Goal: Transaction & Acquisition: Book appointment/travel/reservation

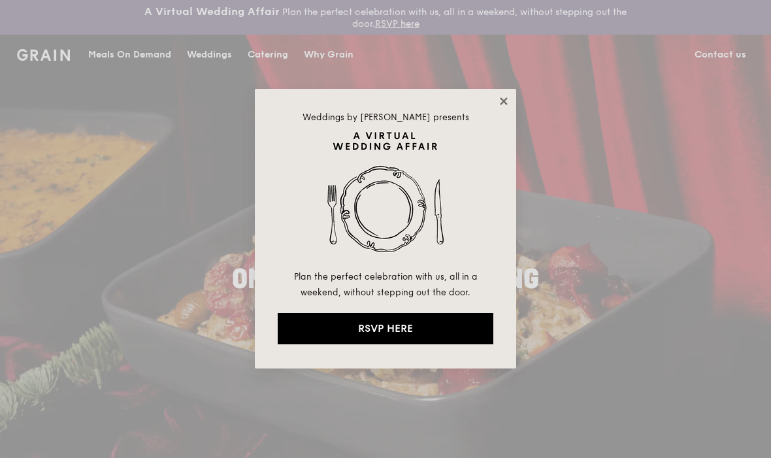
click at [501, 105] on icon at bounding box center [504, 101] width 12 height 12
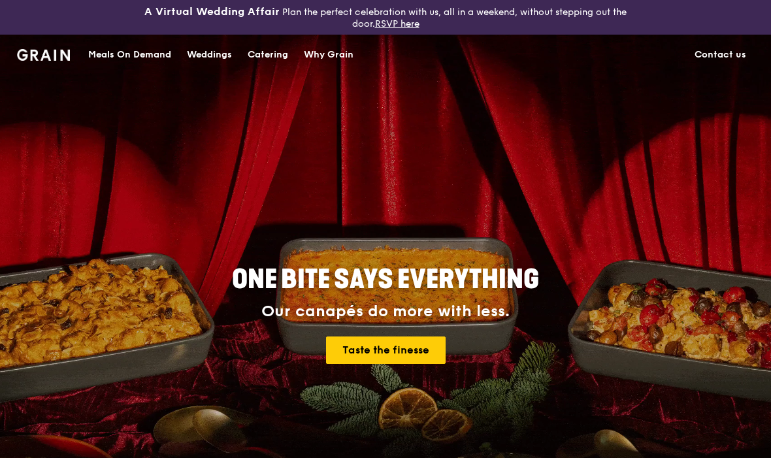
click at [278, 53] on div "Catering" at bounding box center [268, 54] width 41 height 39
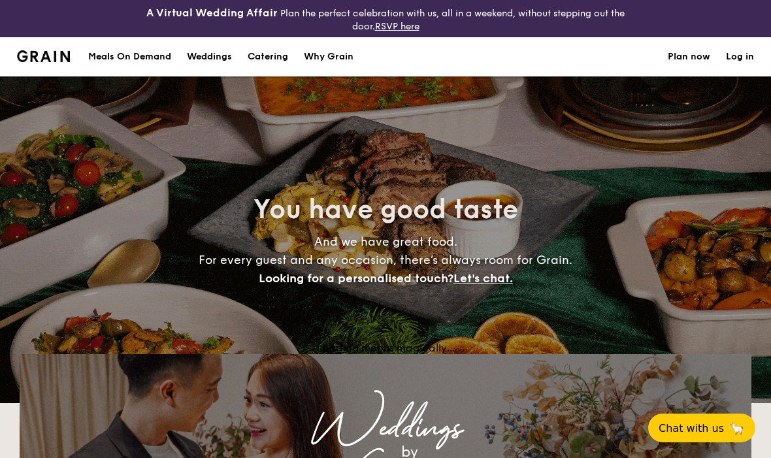
select select
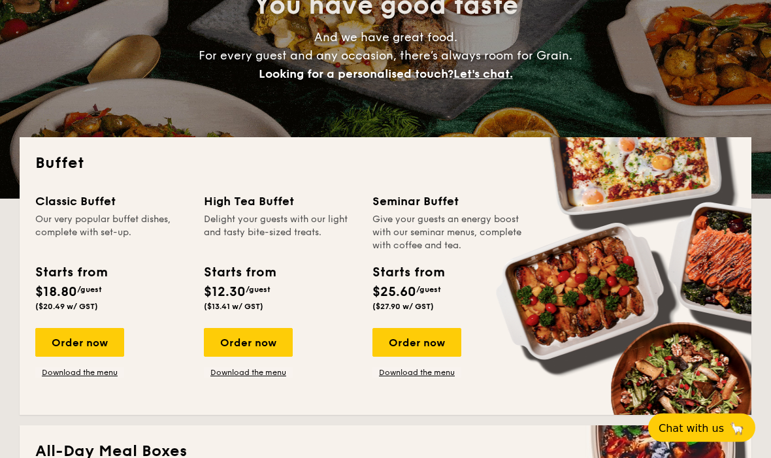
scroll to position [269, 0]
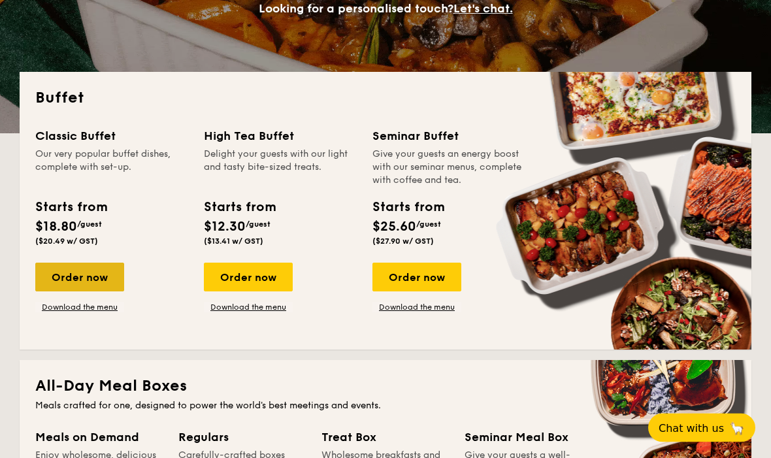
click at [95, 279] on div "Order now" at bounding box center [79, 277] width 89 height 29
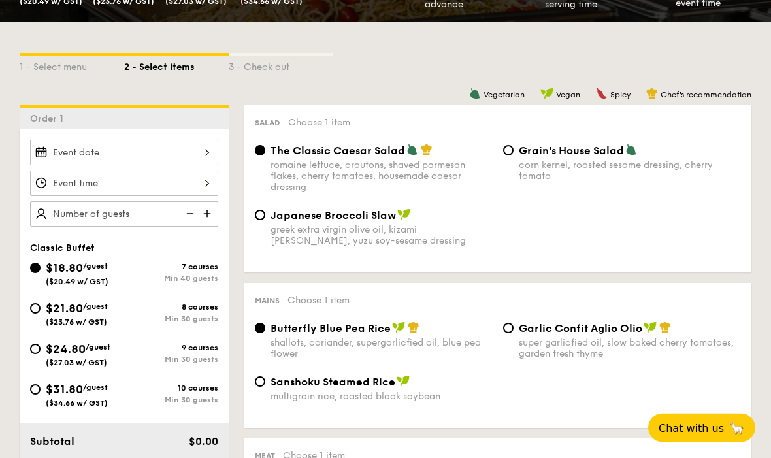
scroll to position [294, 0]
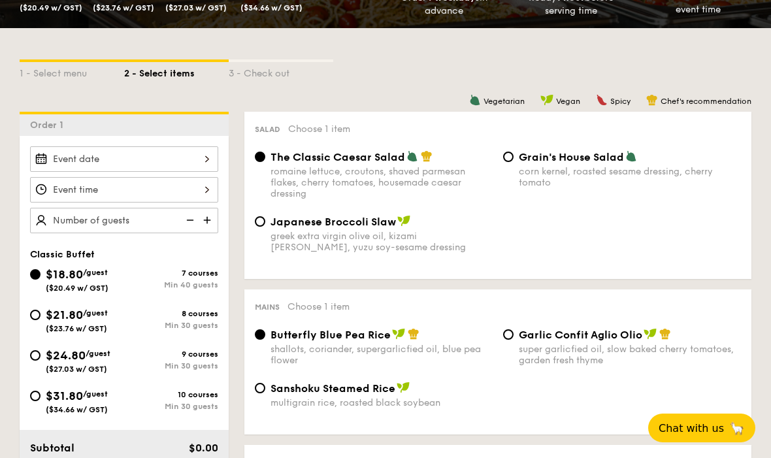
click at [122, 166] on div at bounding box center [124, 158] width 188 height 25
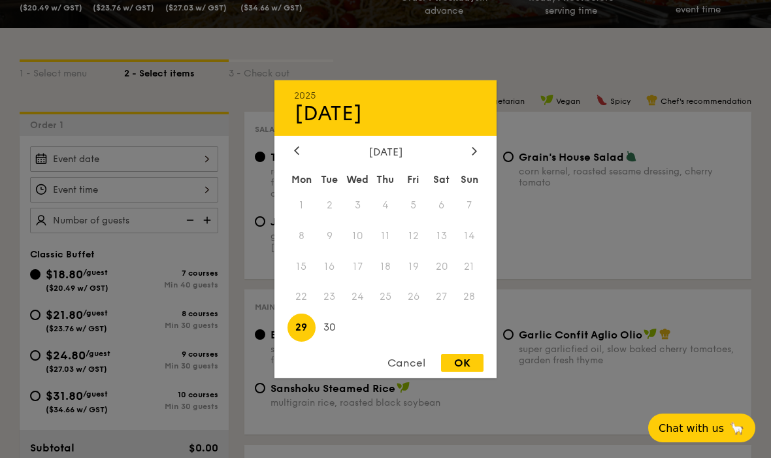
click at [570, 196] on div at bounding box center [385, 229] width 771 height 458
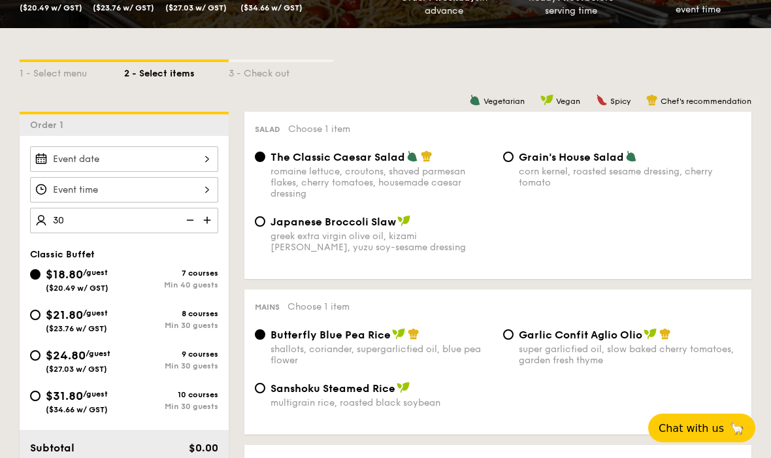
click at [136, 184] on div at bounding box center [124, 189] width 188 height 25
type input "40 guests"
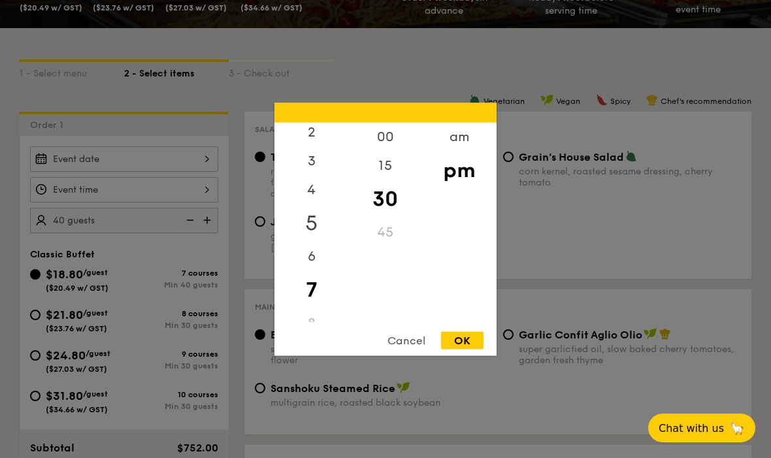
click at [312, 226] on div "5" at bounding box center [312, 223] width 74 height 38
click at [383, 147] on div "00" at bounding box center [385, 141] width 74 height 38
click at [472, 335] on div "OK" at bounding box center [462, 340] width 42 height 18
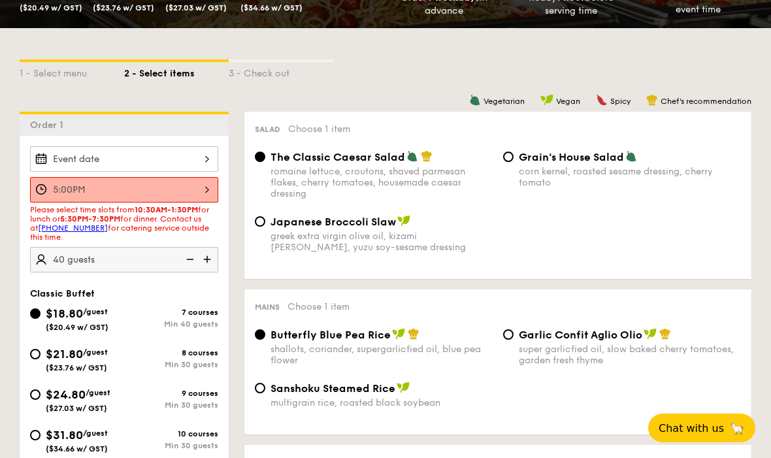
click at [131, 160] on div at bounding box center [124, 158] width 188 height 25
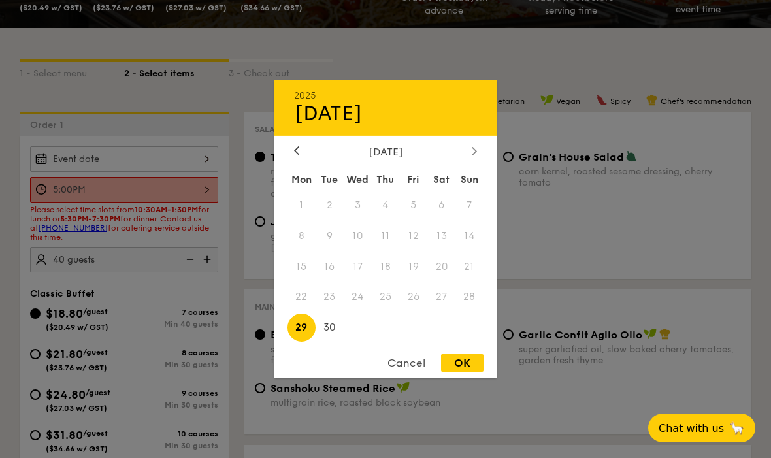
click at [479, 146] on div at bounding box center [475, 151] width 12 height 12
click at [292, 151] on div at bounding box center [297, 151] width 12 height 12
click at [471, 149] on div at bounding box center [475, 151] width 12 height 12
click at [472, 205] on span "5" at bounding box center [470, 205] width 28 height 28
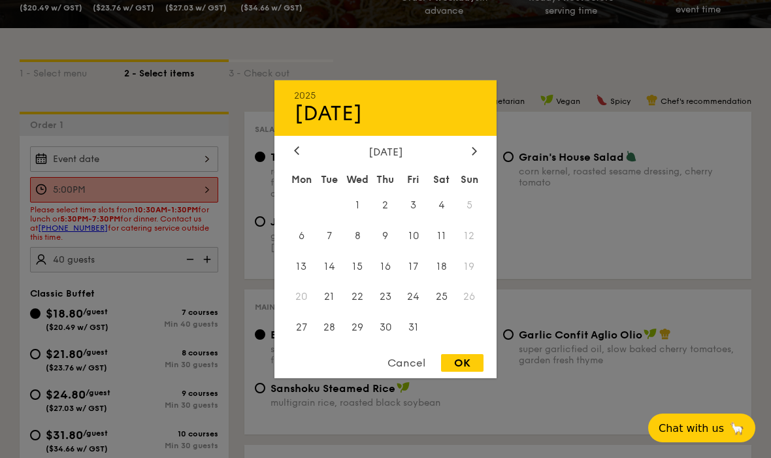
click at [472, 205] on span "5" at bounding box center [470, 205] width 28 height 28
click at [306, 147] on div "October 2025" at bounding box center [385, 151] width 183 height 12
click at [388, 358] on div "Cancel" at bounding box center [407, 363] width 64 height 18
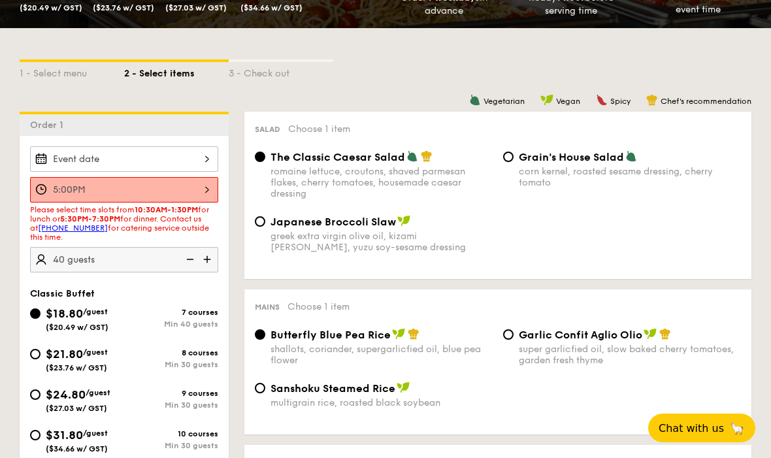
click at [182, 223] on span "Please select time slots from 10:30AM-1:30PM for lunch or 5:30PM-7:30PM for din…" at bounding box center [119, 223] width 179 height 37
click at [197, 180] on div "5:00PM" at bounding box center [124, 189] width 188 height 25
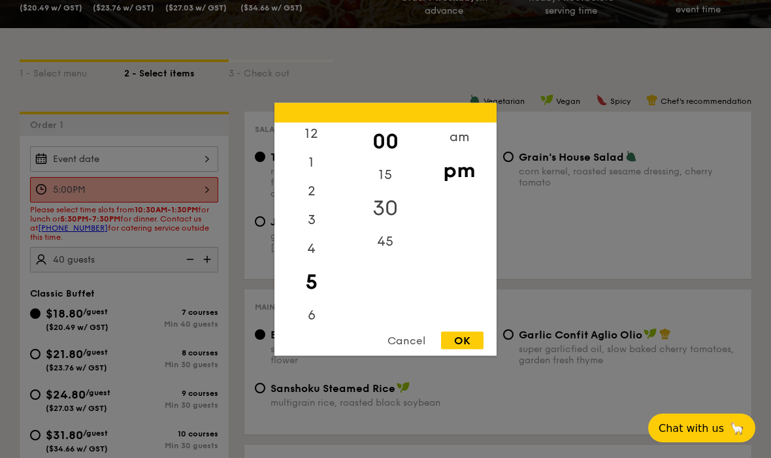
click at [395, 203] on div "30" at bounding box center [385, 208] width 74 height 38
click at [471, 344] on div "OK" at bounding box center [462, 340] width 42 height 18
type input "5:30PM"
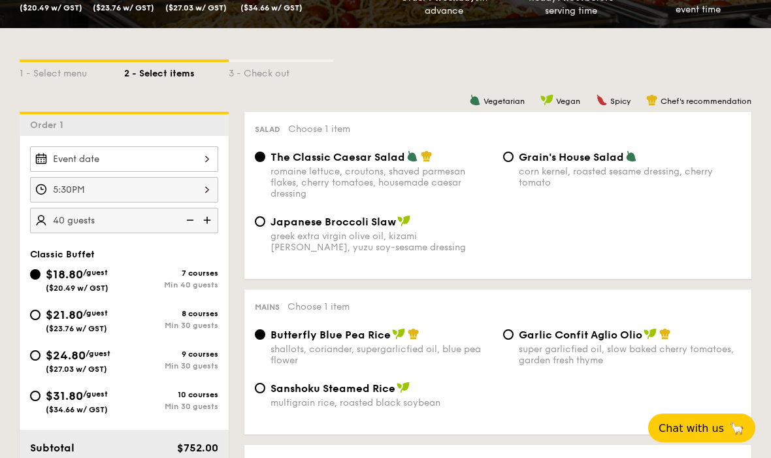
click at [197, 150] on div at bounding box center [124, 158] width 188 height 25
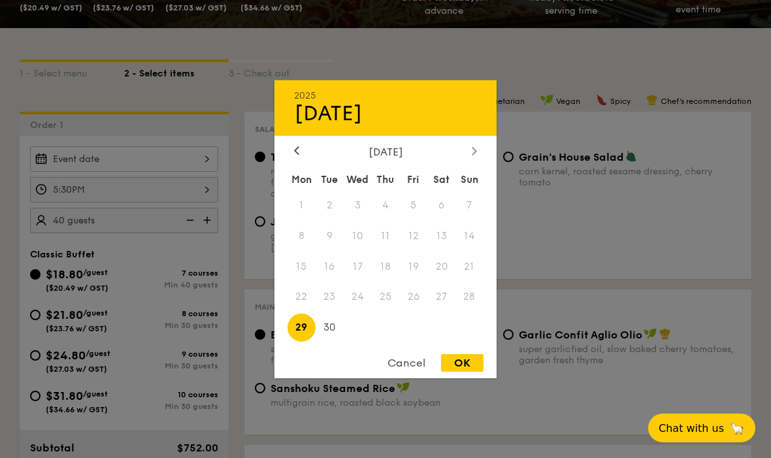
click at [469, 150] on div at bounding box center [475, 151] width 12 height 12
click at [471, 198] on span "5" at bounding box center [470, 205] width 28 height 28
click at [473, 203] on span "5" at bounding box center [470, 205] width 28 height 28
click at [470, 196] on span "5" at bounding box center [470, 205] width 28 height 28
click at [473, 205] on span "5" at bounding box center [470, 205] width 28 height 28
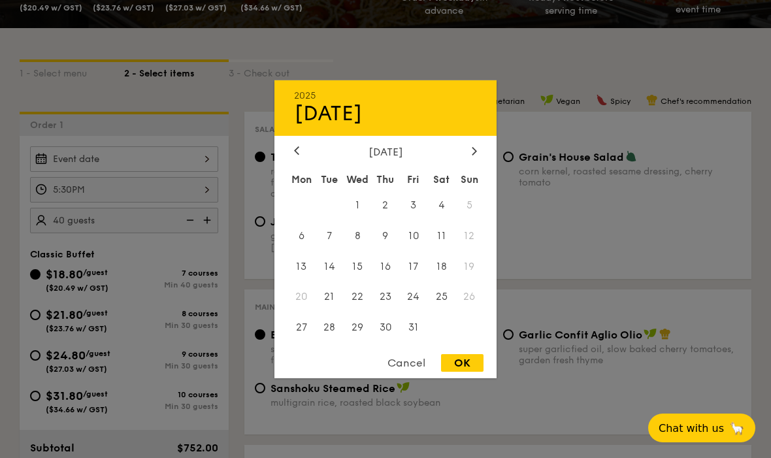
click at [469, 204] on span "5" at bounding box center [470, 205] width 28 height 28
click at [468, 205] on span "5" at bounding box center [470, 205] width 28 height 28
click at [465, 203] on span "5" at bounding box center [470, 205] width 28 height 28
click at [490, 358] on div "Cancel OK" at bounding box center [386, 366] width 222 height 24
click at [471, 365] on div "OK" at bounding box center [462, 363] width 42 height 18
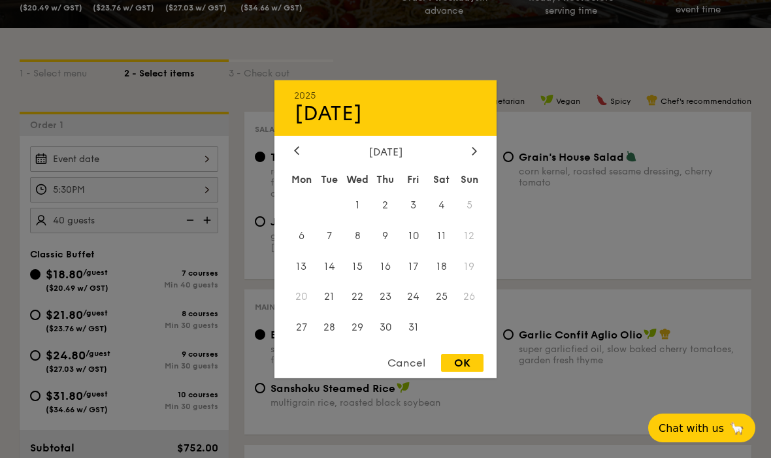
type input "Sep 29, 2025"
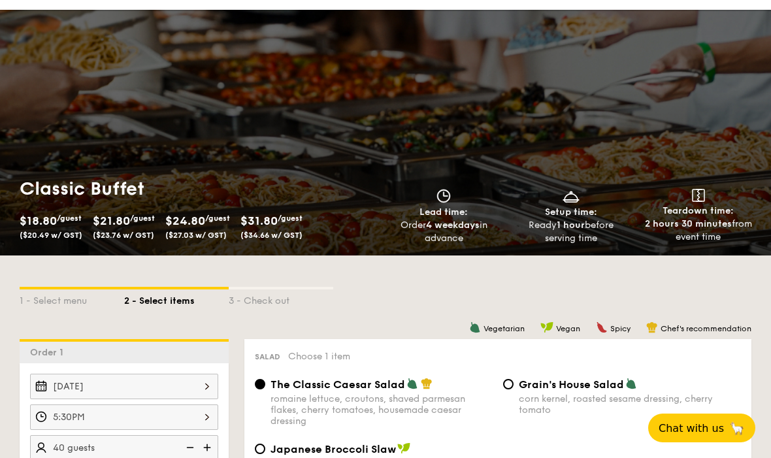
scroll to position [0, 0]
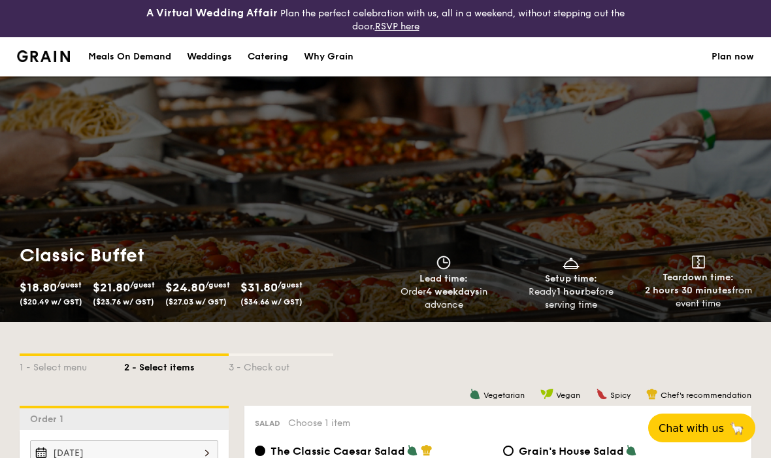
click at [731, 56] on link "Plan now" at bounding box center [733, 56] width 42 height 39
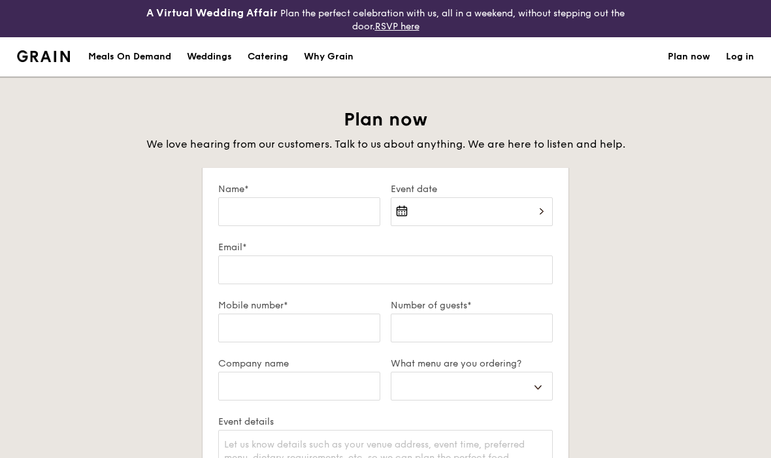
select select
click at [272, 56] on div "Catering" at bounding box center [268, 56] width 41 height 39
select select
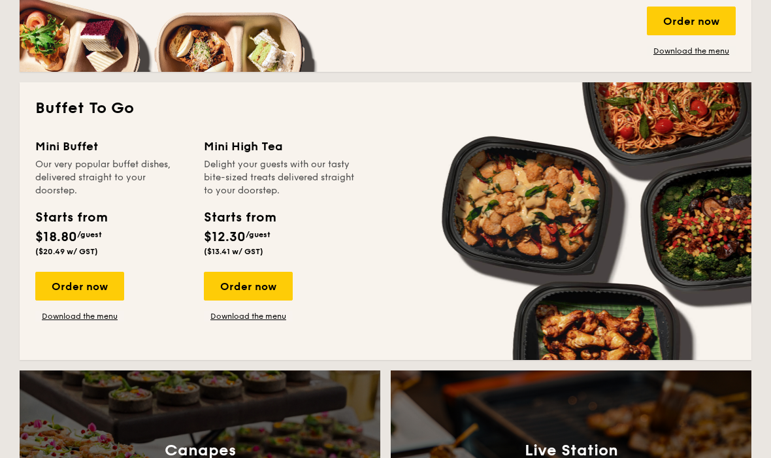
scroll to position [766, 0]
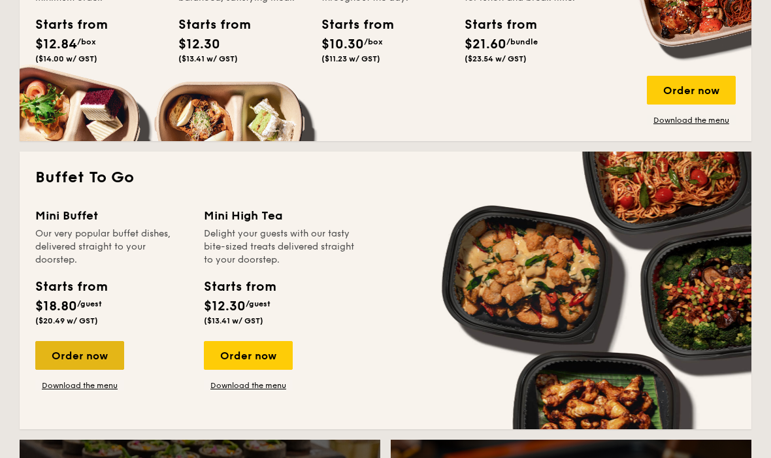
click at [89, 360] on div "Order now" at bounding box center [79, 356] width 89 height 29
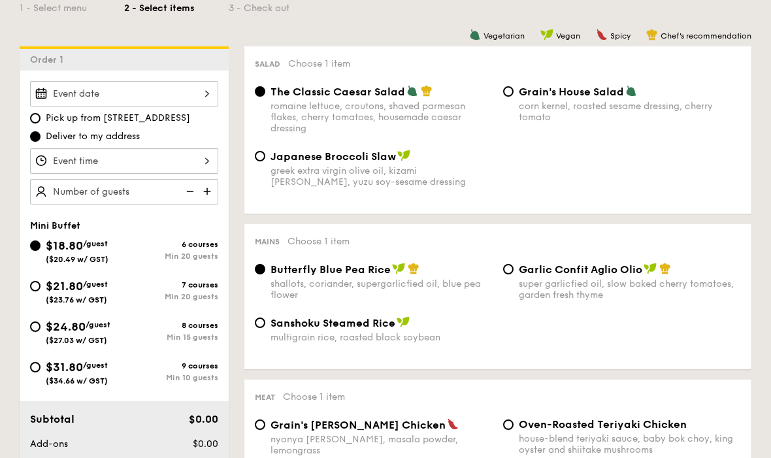
scroll to position [545, 0]
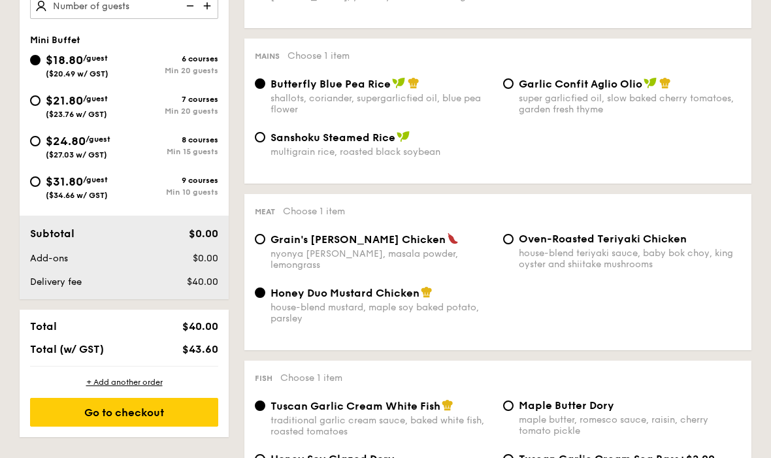
click at [69, 114] on span "($23.76 w/ GST)" at bounding box center [76, 114] width 61 height 9
click at [41, 106] on input "$21.80 /guest ($23.76 w/ GST) 7 courses Min 20 guests" at bounding box center [35, 100] width 10 height 10
radio input "true"
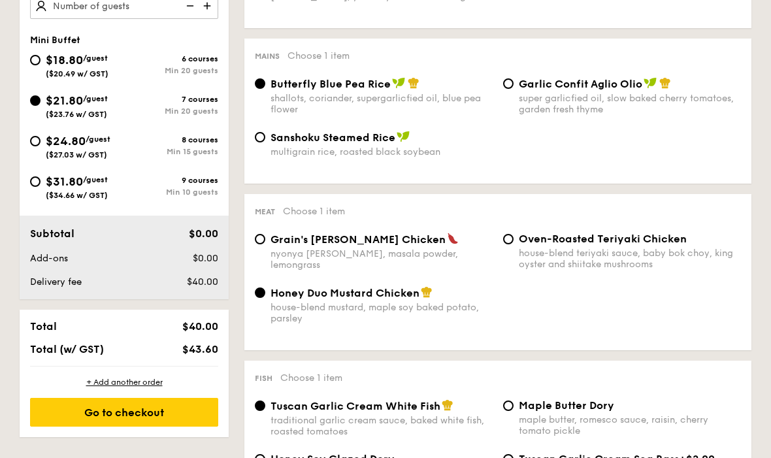
radio input "false"
radio input "true"
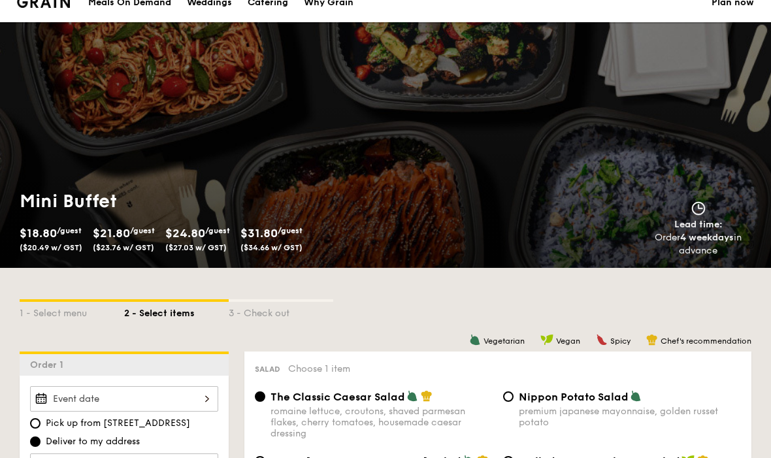
scroll to position [0, 0]
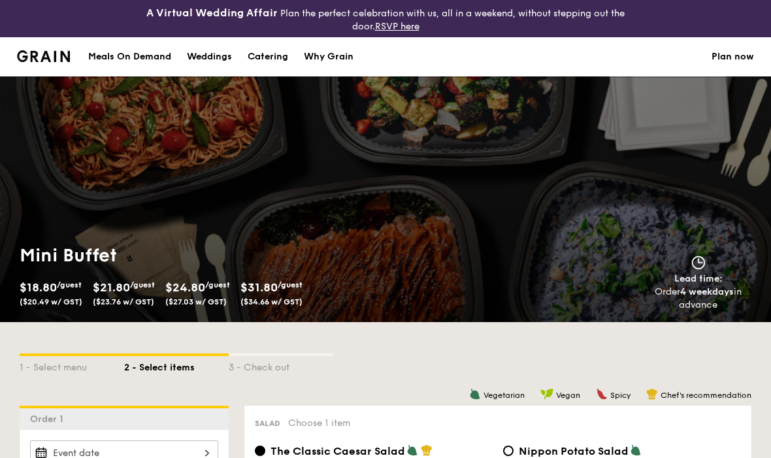
click at [248, 61] on div "Catering" at bounding box center [268, 56] width 41 height 39
select select
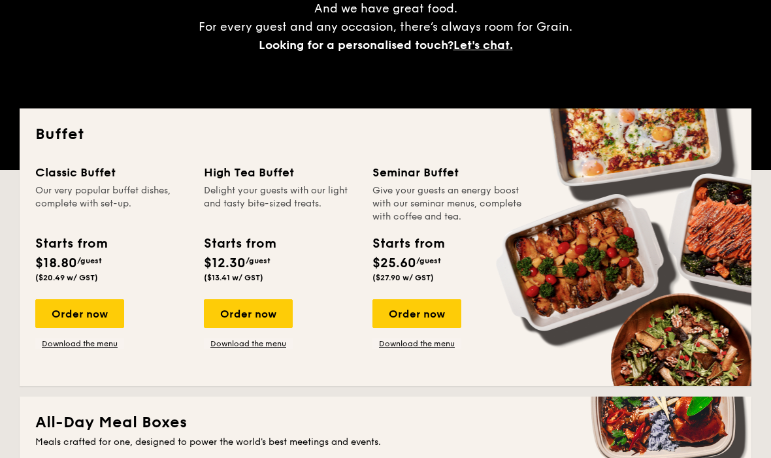
scroll to position [255, 0]
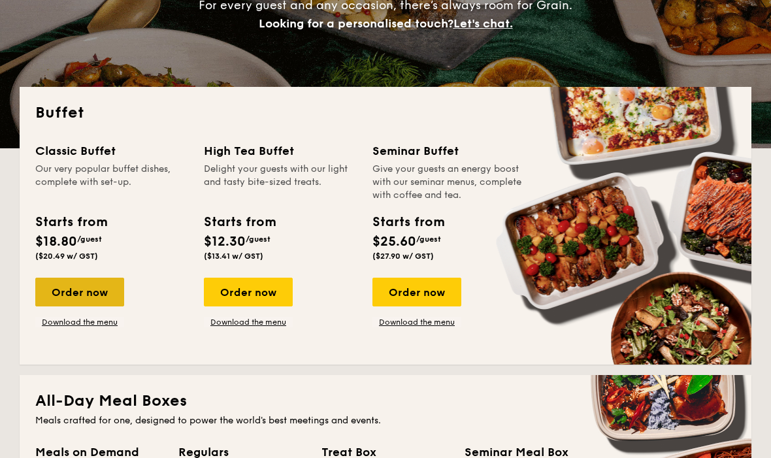
click at [88, 293] on div "Order now" at bounding box center [79, 292] width 89 height 29
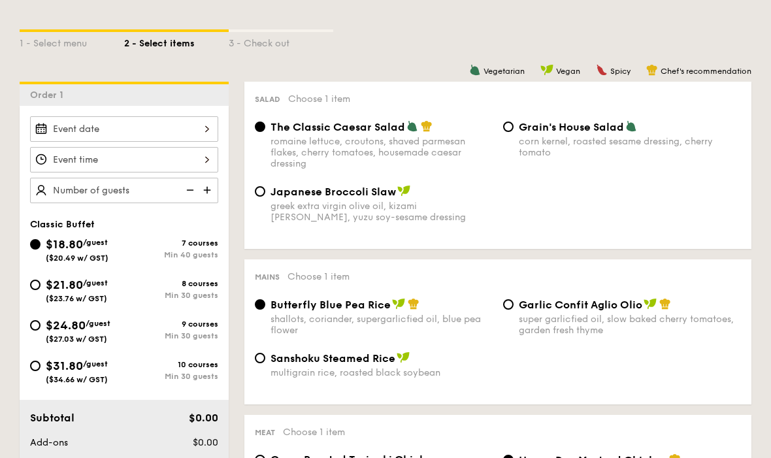
scroll to position [352, 0]
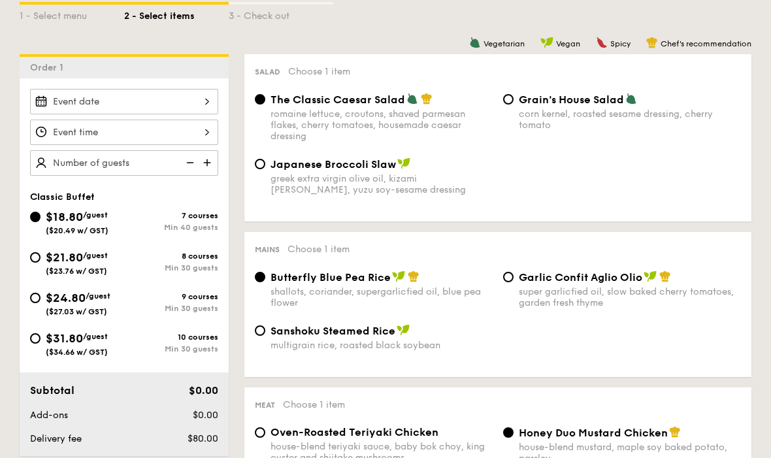
click at [93, 273] on span "($23.76 w/ GST)" at bounding box center [76, 271] width 61 height 9
click at [41, 263] on input "$21.80 /guest ($23.76 w/ GST) 8 courses Min 30 guests" at bounding box center [35, 257] width 10 height 10
radio input "true"
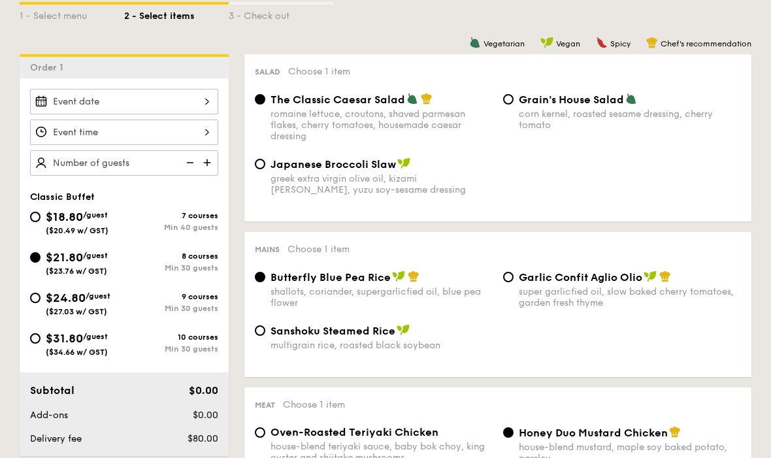
radio input "true"
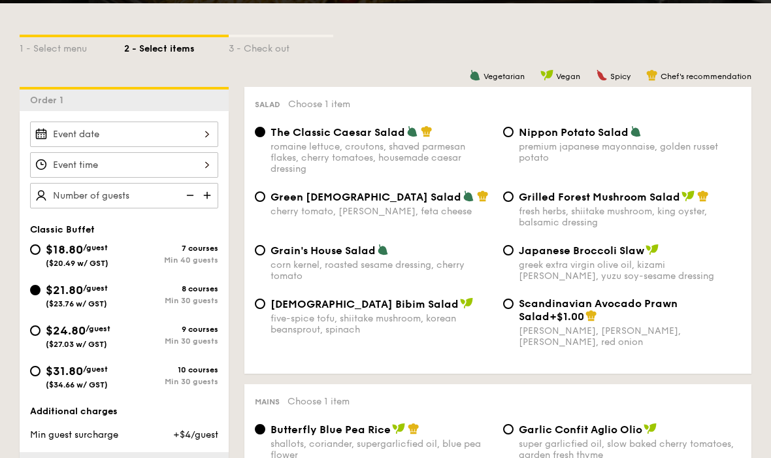
scroll to position [319, 0]
click at [184, 141] on div at bounding box center [124, 134] width 188 height 25
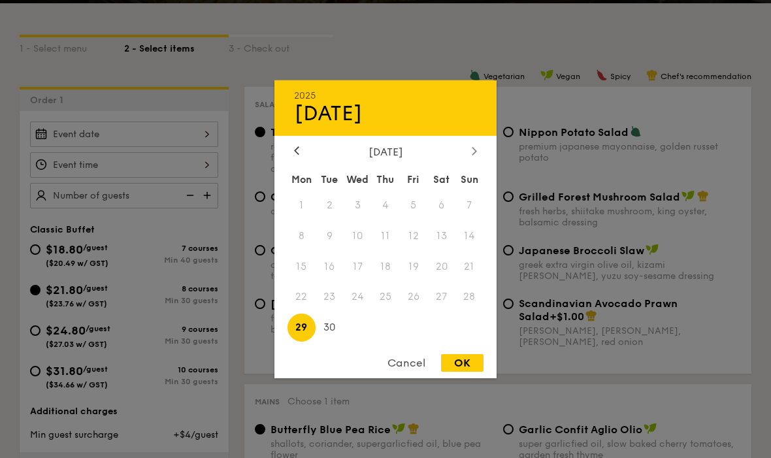
click at [479, 158] on div at bounding box center [475, 151] width 12 height 12
click at [476, 219] on span "5" at bounding box center [470, 205] width 28 height 28
click at [479, 158] on div at bounding box center [475, 151] width 12 height 12
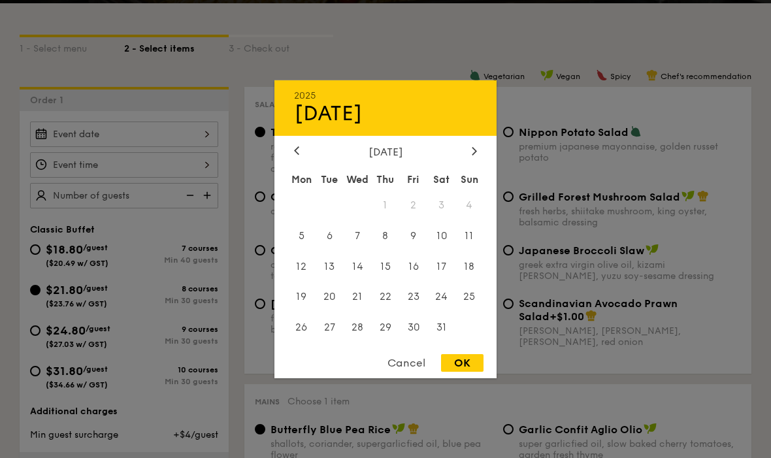
click at [403, 372] on div "Cancel" at bounding box center [407, 363] width 64 height 18
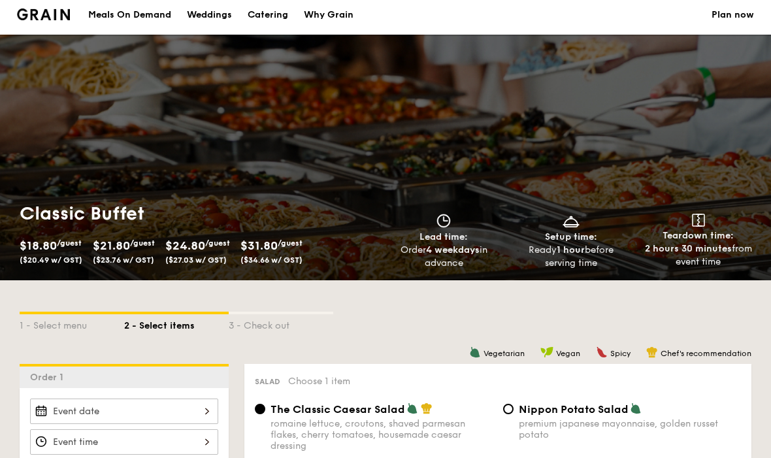
scroll to position [0, 0]
